Goal: Information Seeking & Learning: Compare options

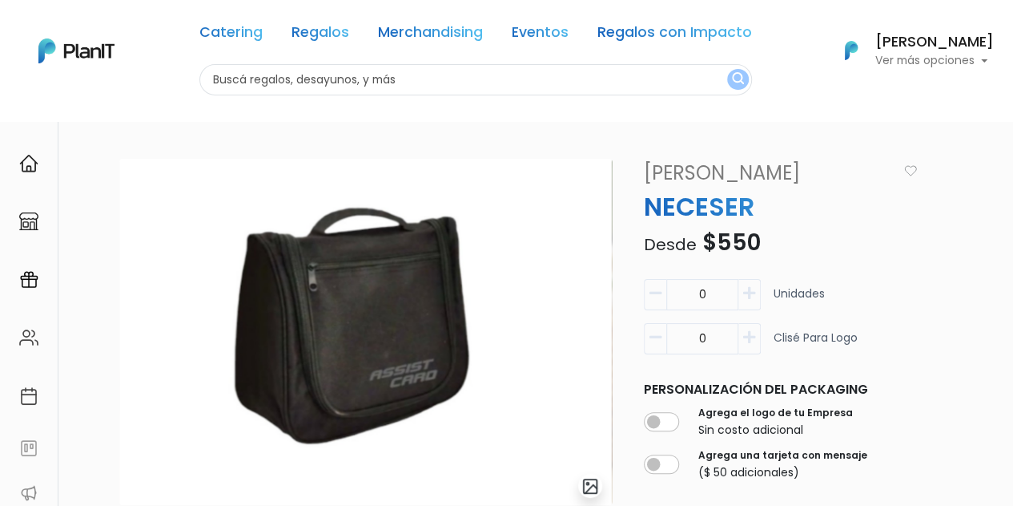
click at [663, 206] on p "NECESER" at bounding box center [781, 206] width 292 height 38
copy div "NECESER"
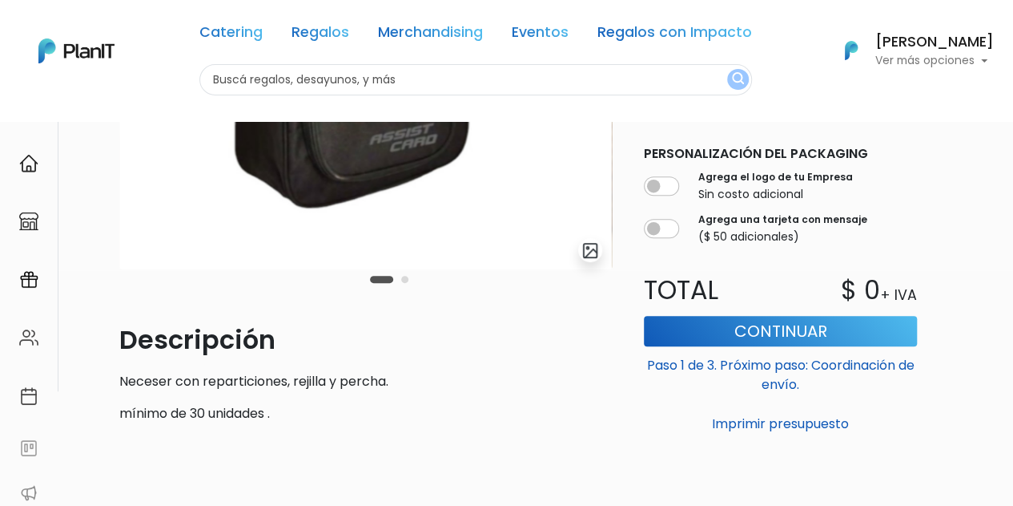
scroll to position [241, 0]
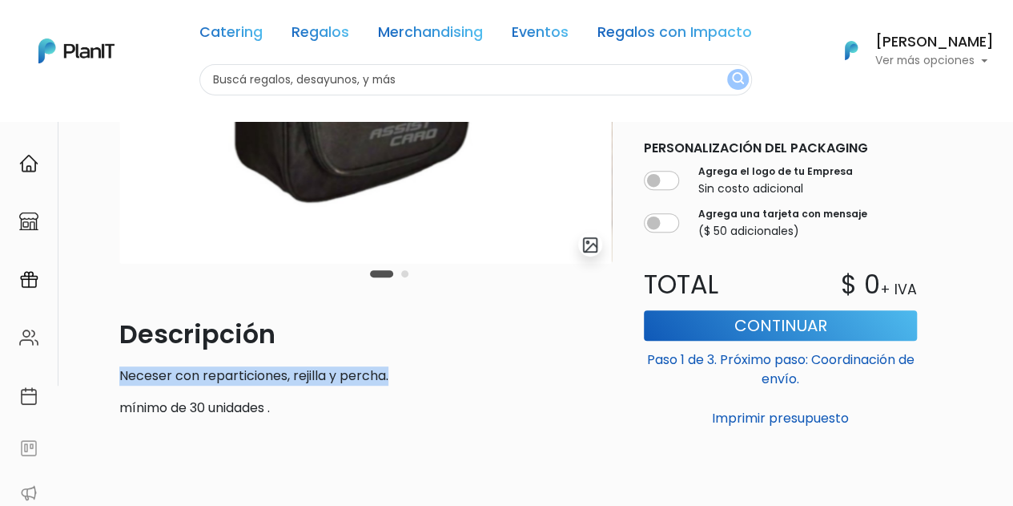
drag, startPoint x: 396, startPoint y: 378, endPoint x: 113, endPoint y: 368, distance: 283.0
click at [113, 368] on div "slide 3 of 2 Descripción Neceser con reparticiones, rejilla y percha. mínimo de…" at bounding box center [366, 174] width 512 height 514
copy p "Neceser con reparticiones, rejilla y percha."
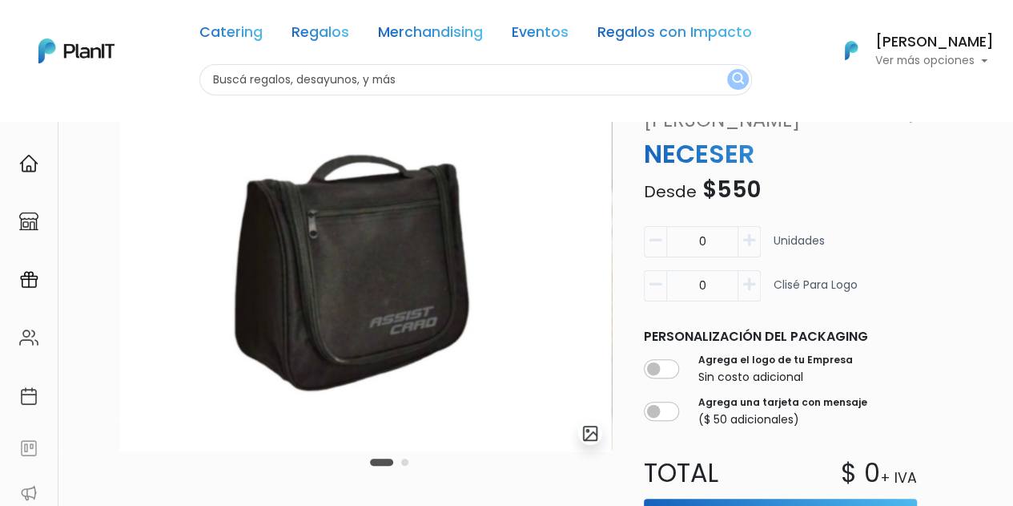
scroll to position [58, 0]
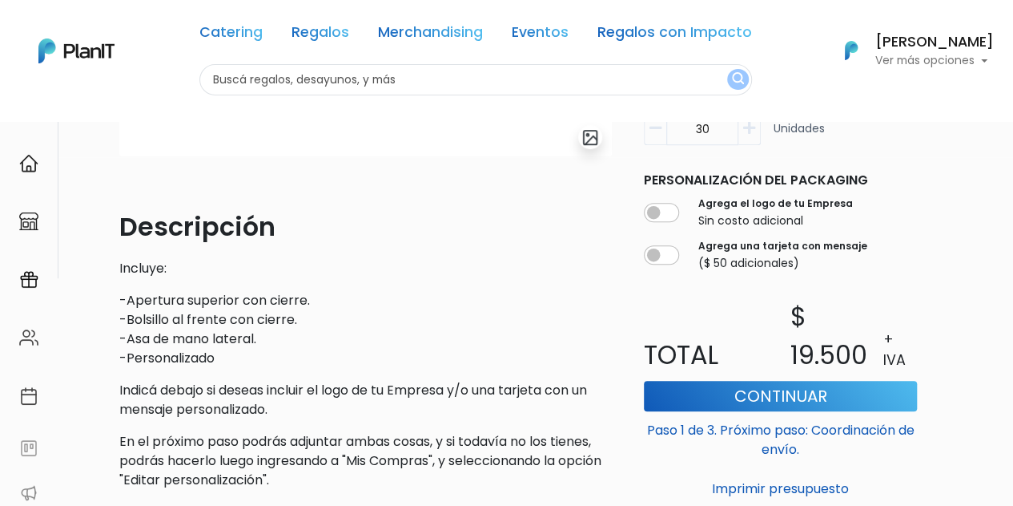
scroll to position [350, 0]
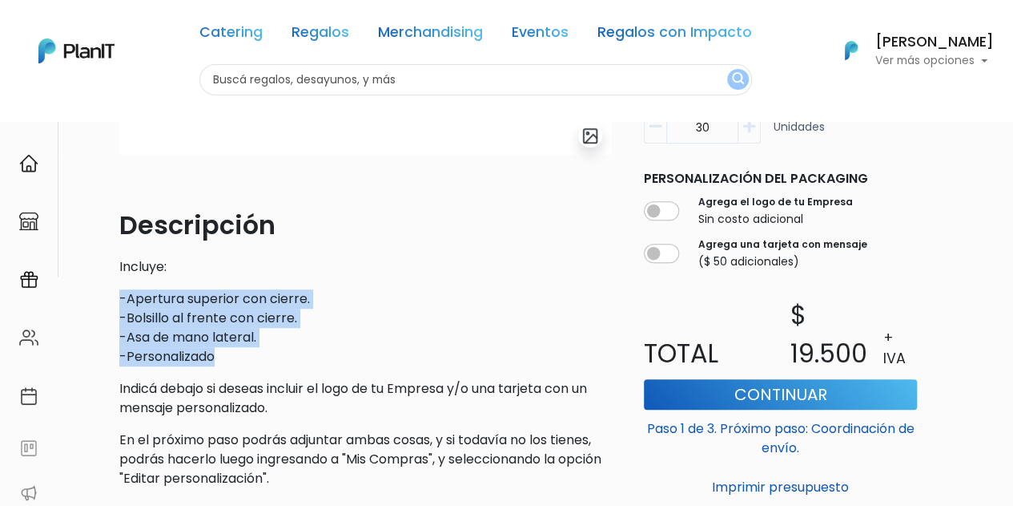
drag, startPoint x: 223, startPoint y: 362, endPoint x: 117, endPoint y: 296, distance: 124.5
click at [117, 296] on div "slide 1 of 1 Descripción Incluye: -Apertura superior con cierre. -Bolsillo al f…" at bounding box center [366, 155] width 512 height 692
